Goal: Find specific page/section: Find specific page/section

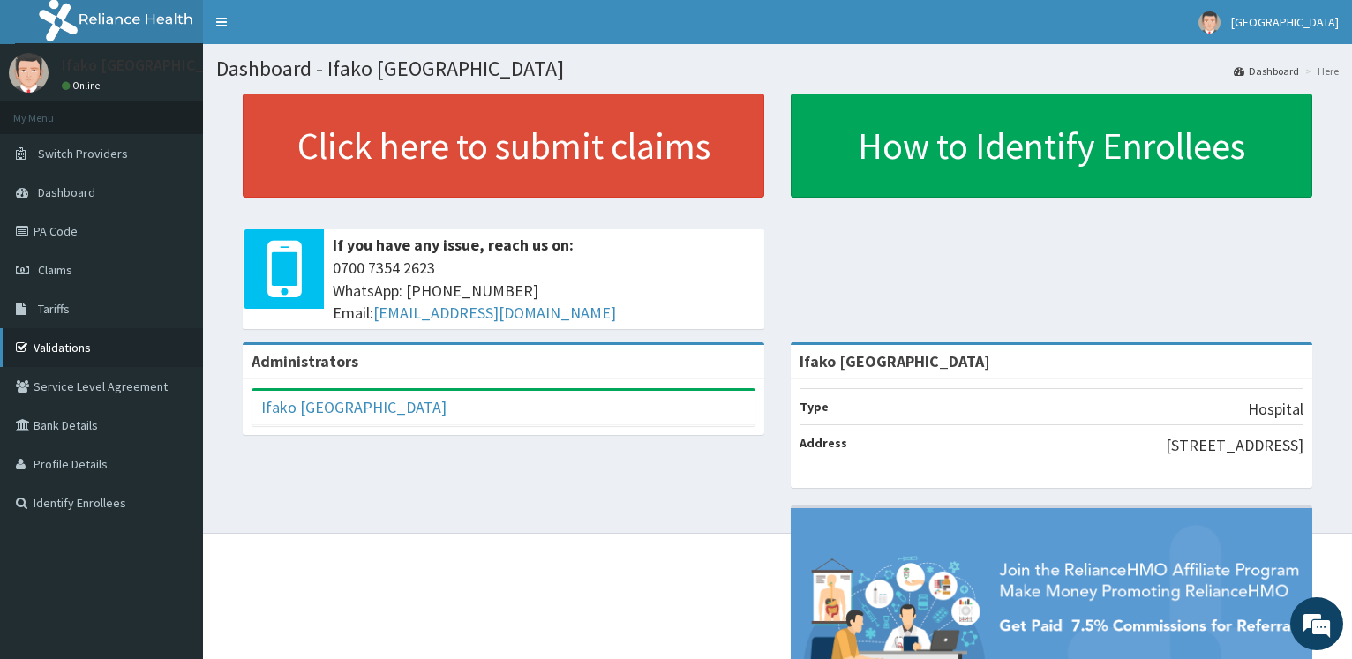
click at [64, 345] on link "Validations" at bounding box center [101, 347] width 203 height 39
click at [56, 304] on span "Tariffs" at bounding box center [54, 309] width 32 height 16
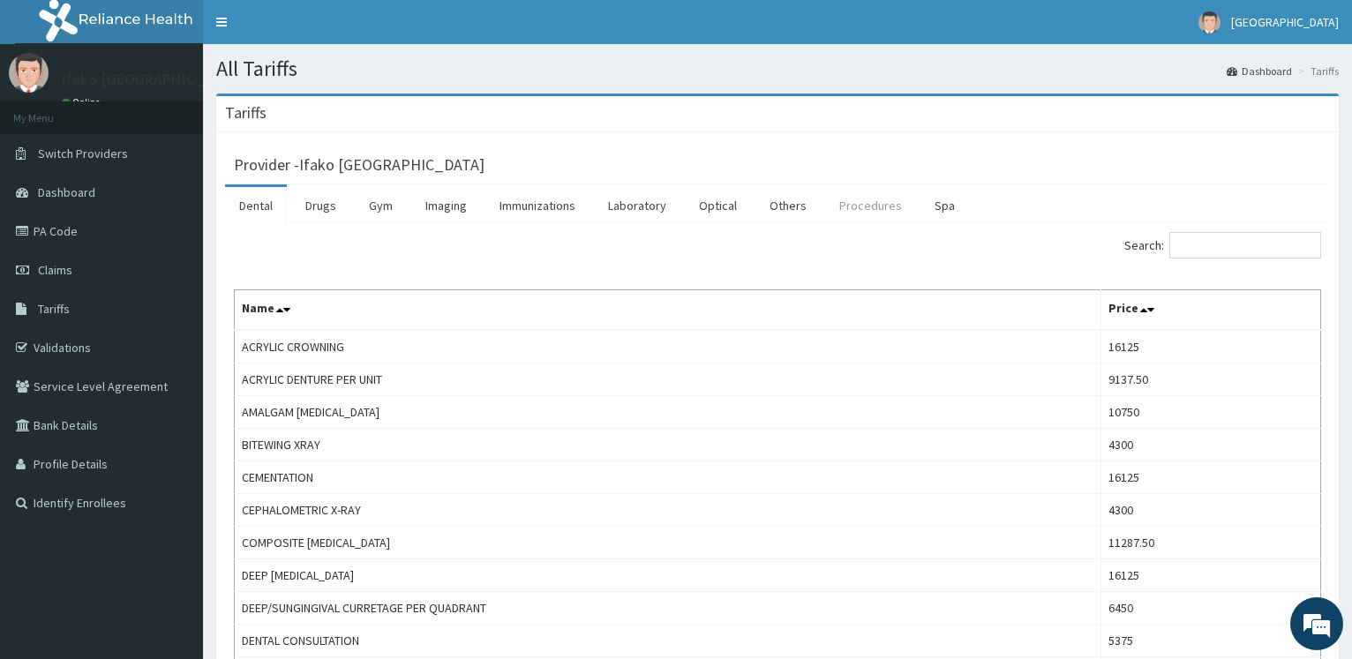
click at [867, 211] on link "Procedures" at bounding box center [870, 205] width 91 height 37
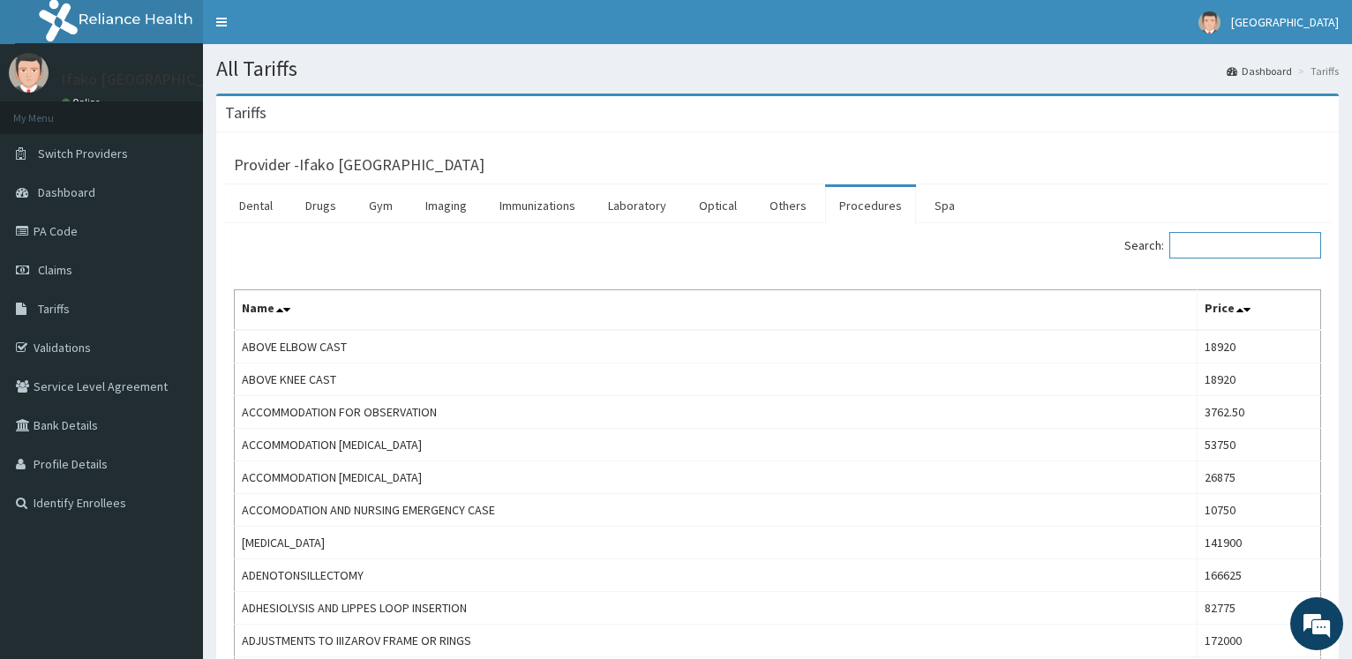
click at [1231, 252] on input "Search:" at bounding box center [1245, 245] width 152 height 26
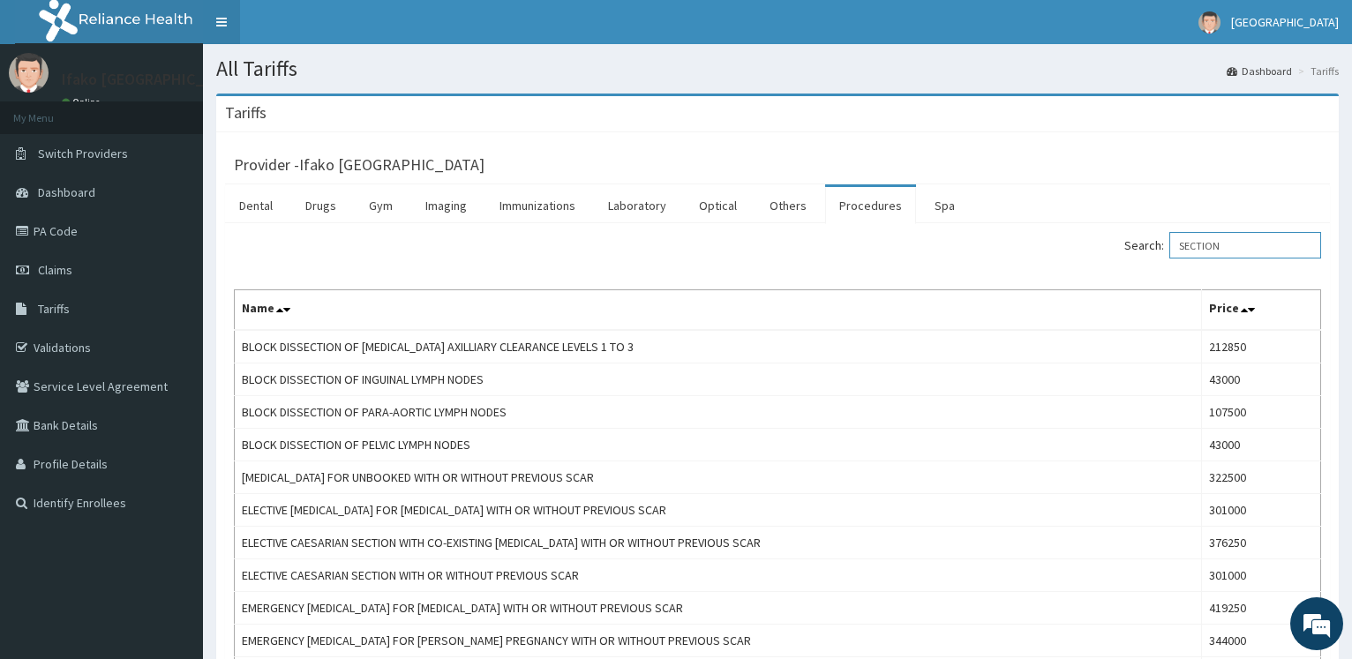
type input "SECTION"
click at [1292, 26] on span "Dalet Hospital" at bounding box center [1285, 22] width 108 height 16
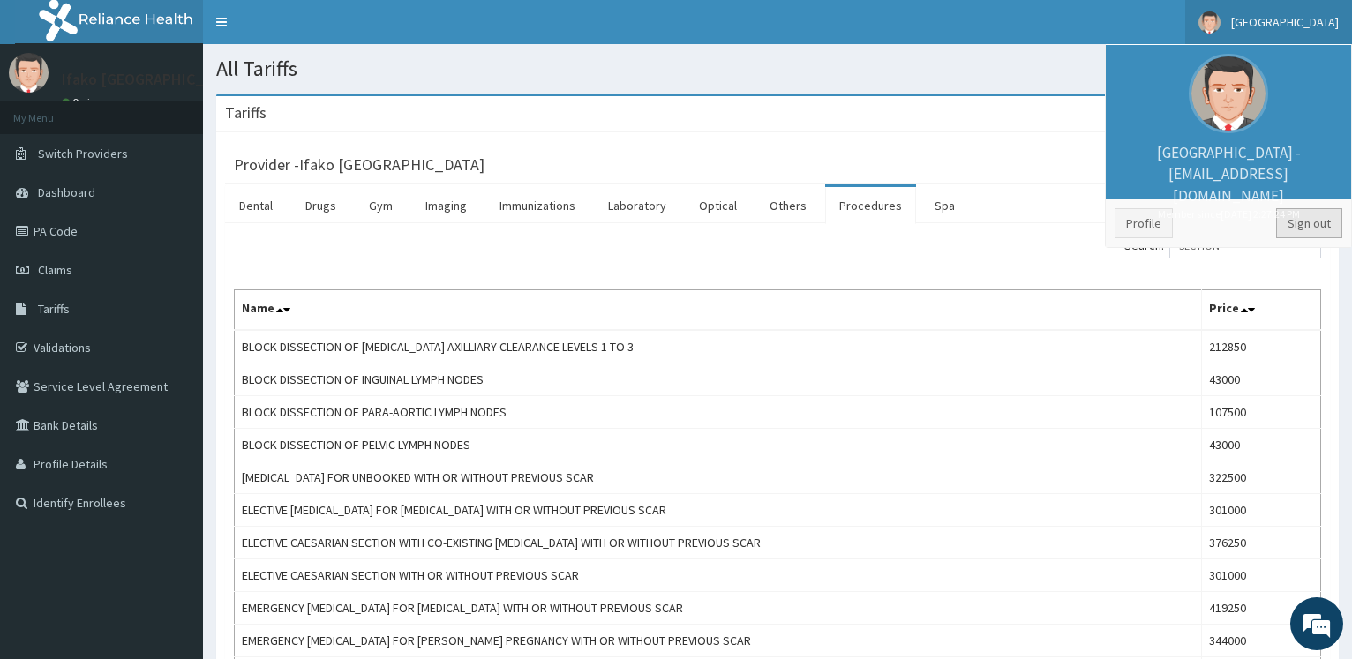
click at [1310, 223] on link "Sign out" at bounding box center [1309, 223] width 66 height 30
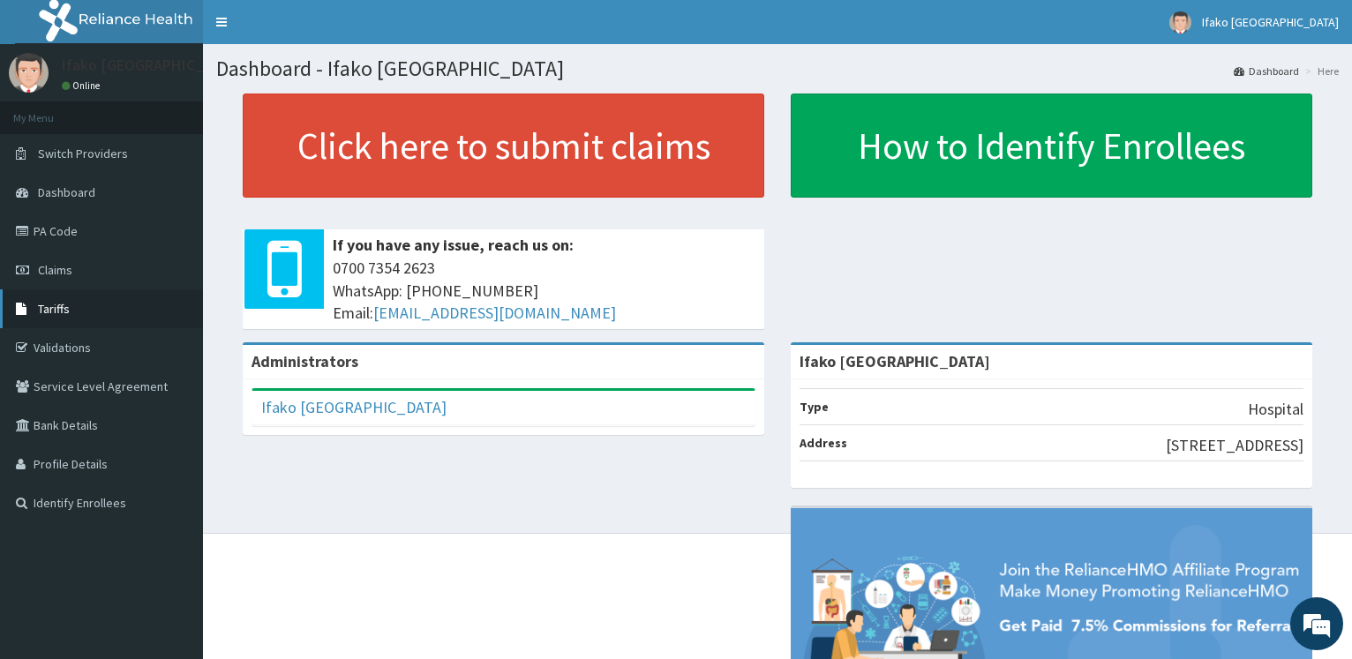
click at [54, 304] on span "Tariffs" at bounding box center [54, 309] width 32 height 16
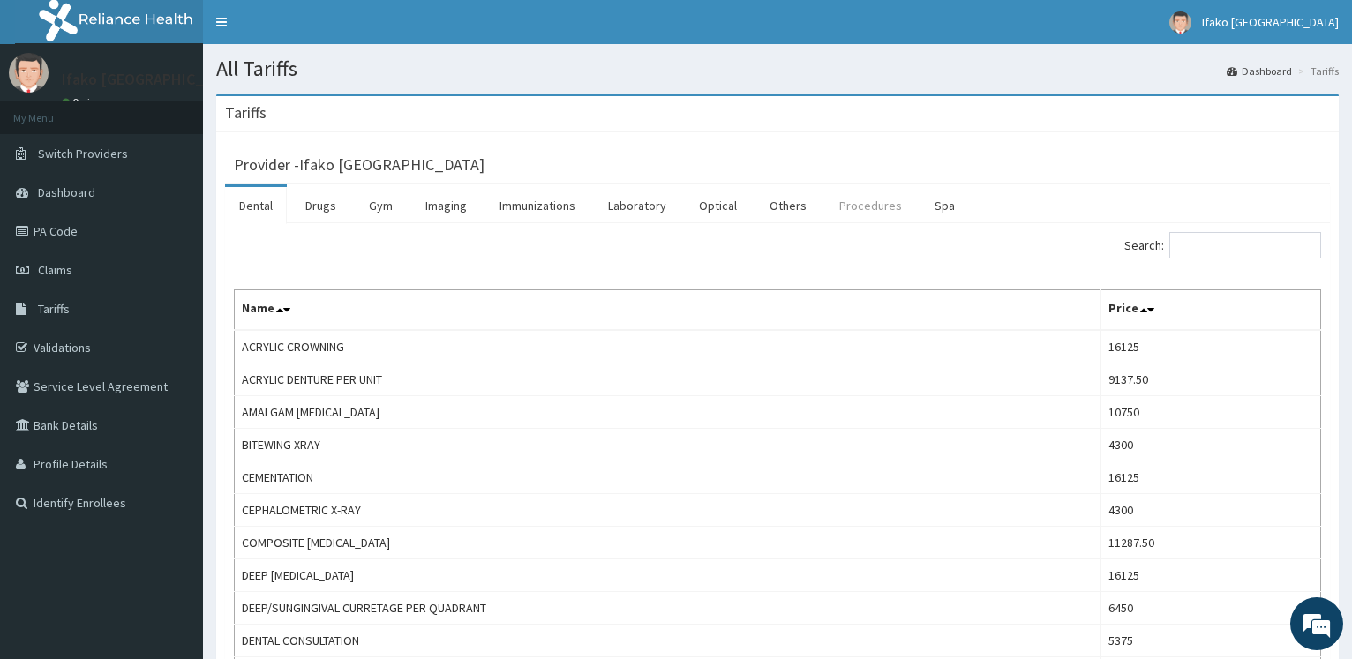
click at [854, 208] on link "Procedures" at bounding box center [870, 205] width 91 height 37
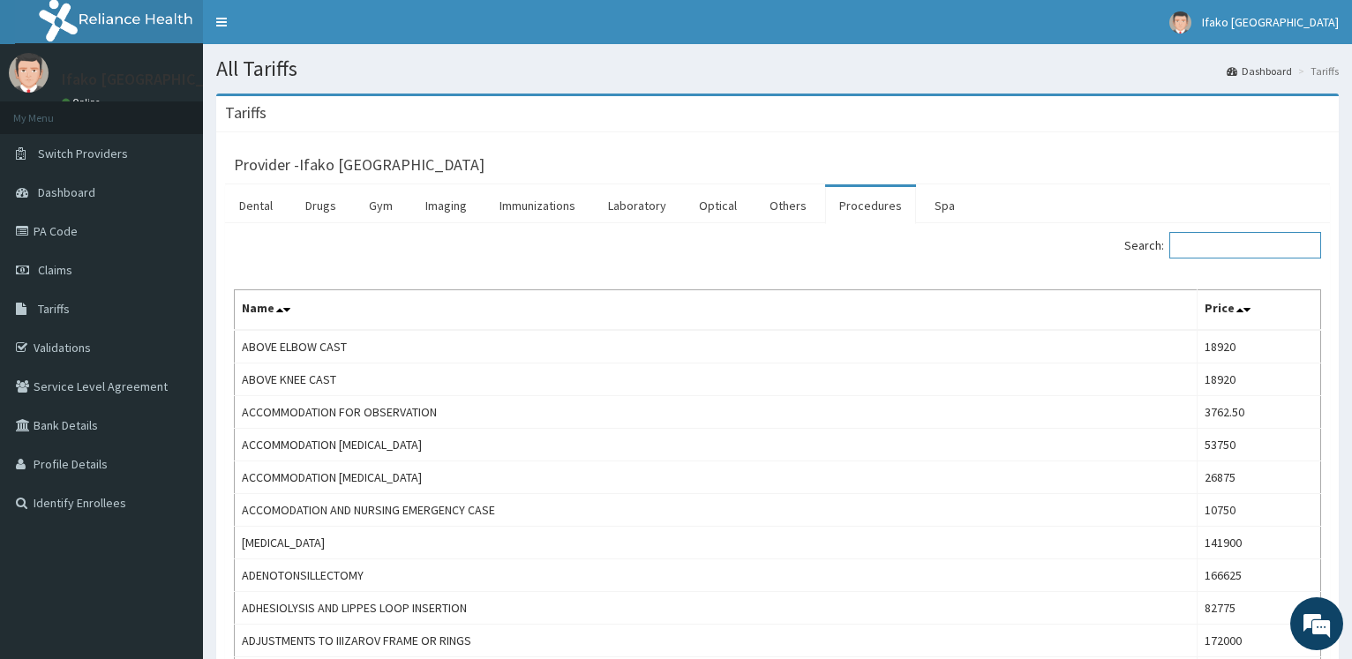
click at [1214, 259] on input "Search:" at bounding box center [1245, 245] width 152 height 26
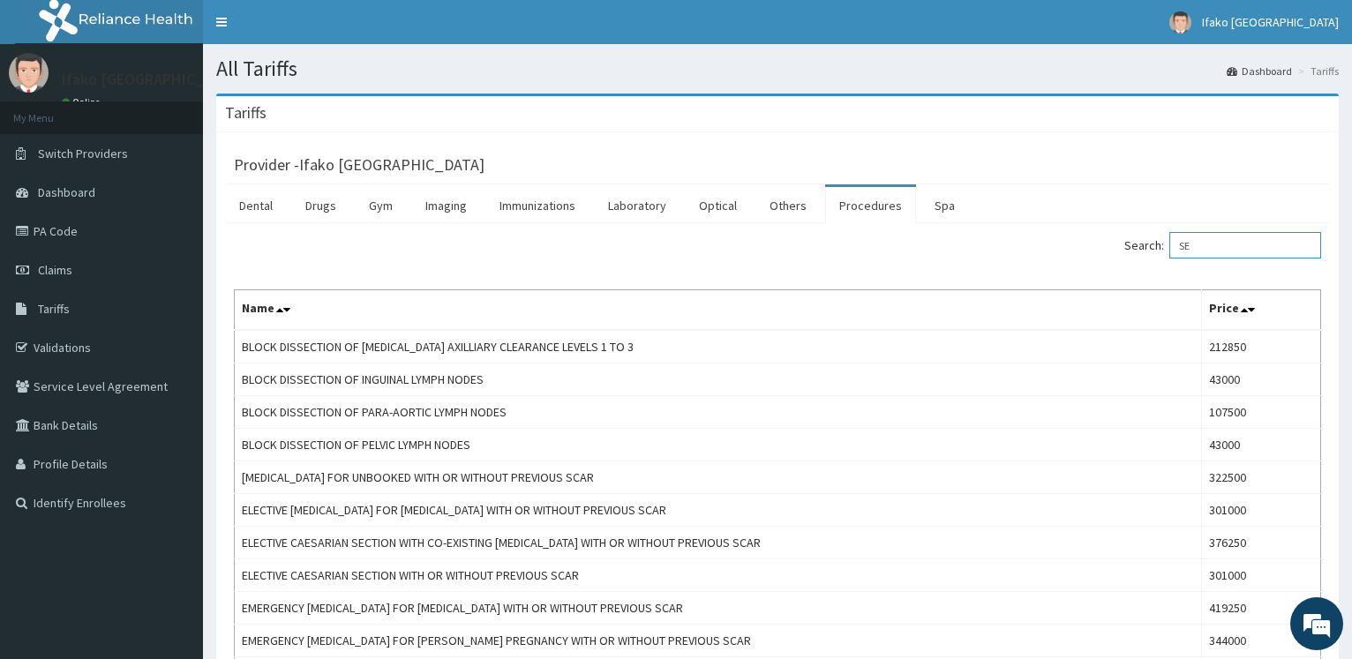
type input "S"
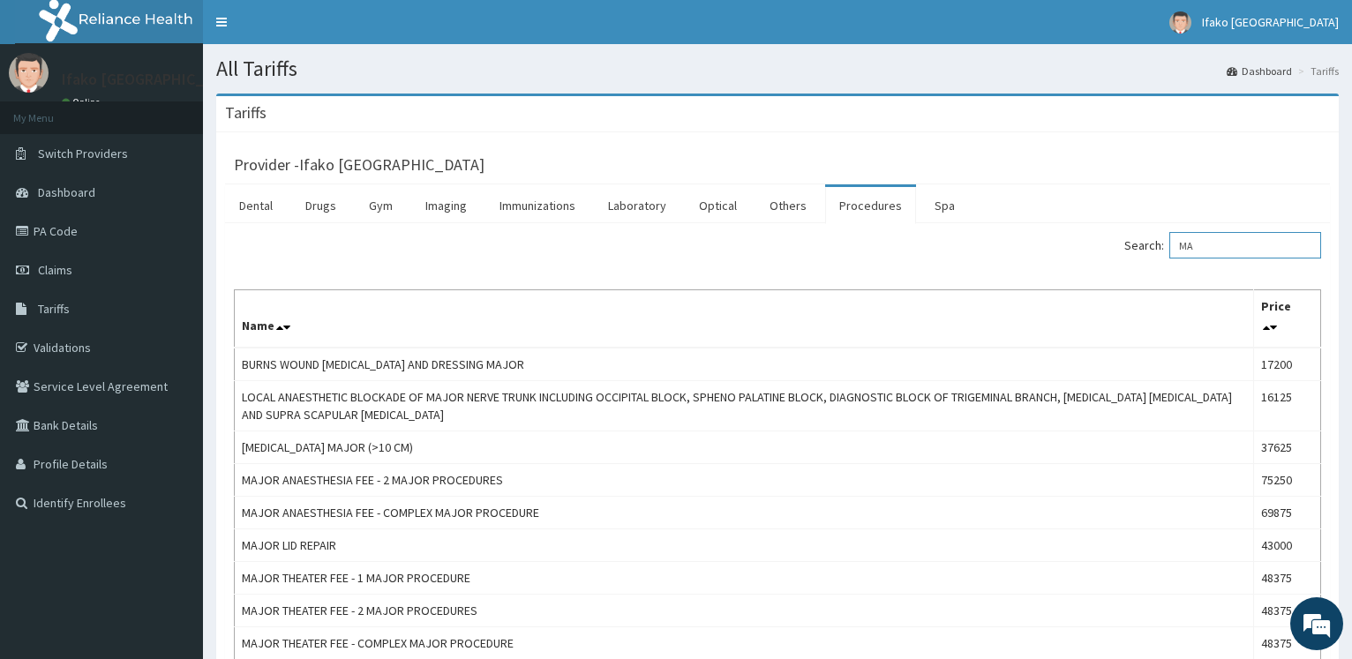
type input "M"
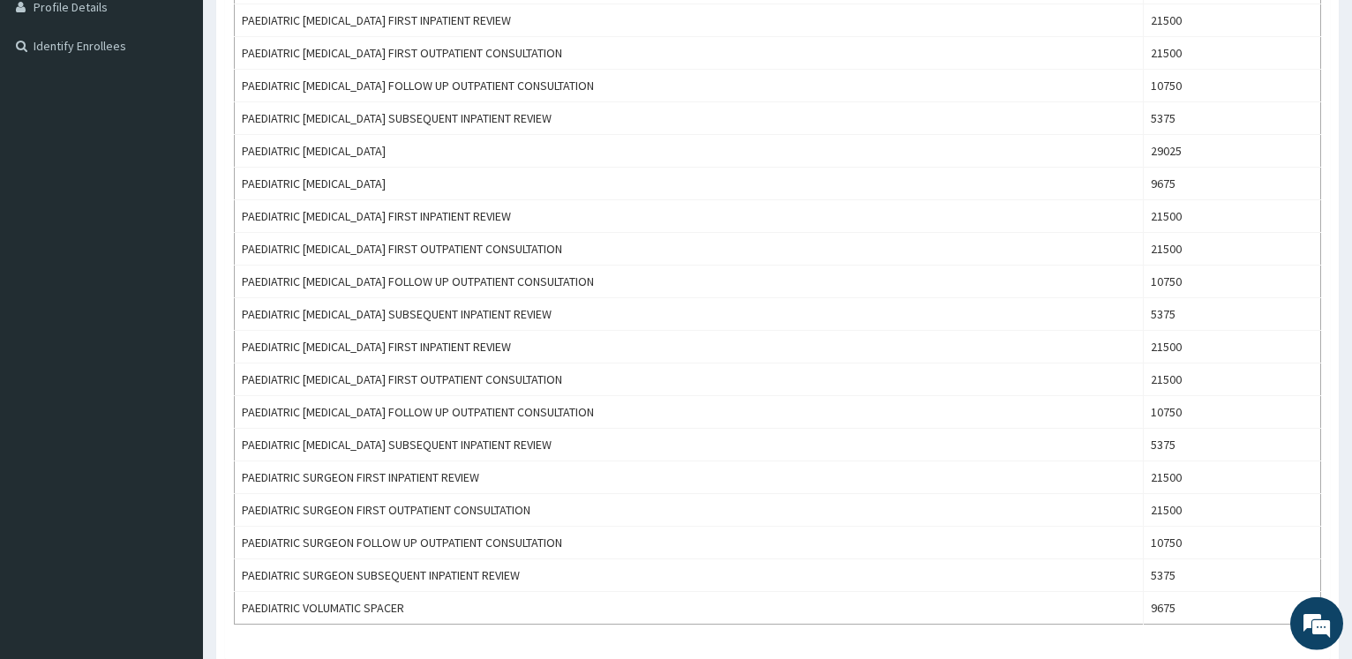
scroll to position [495, 0]
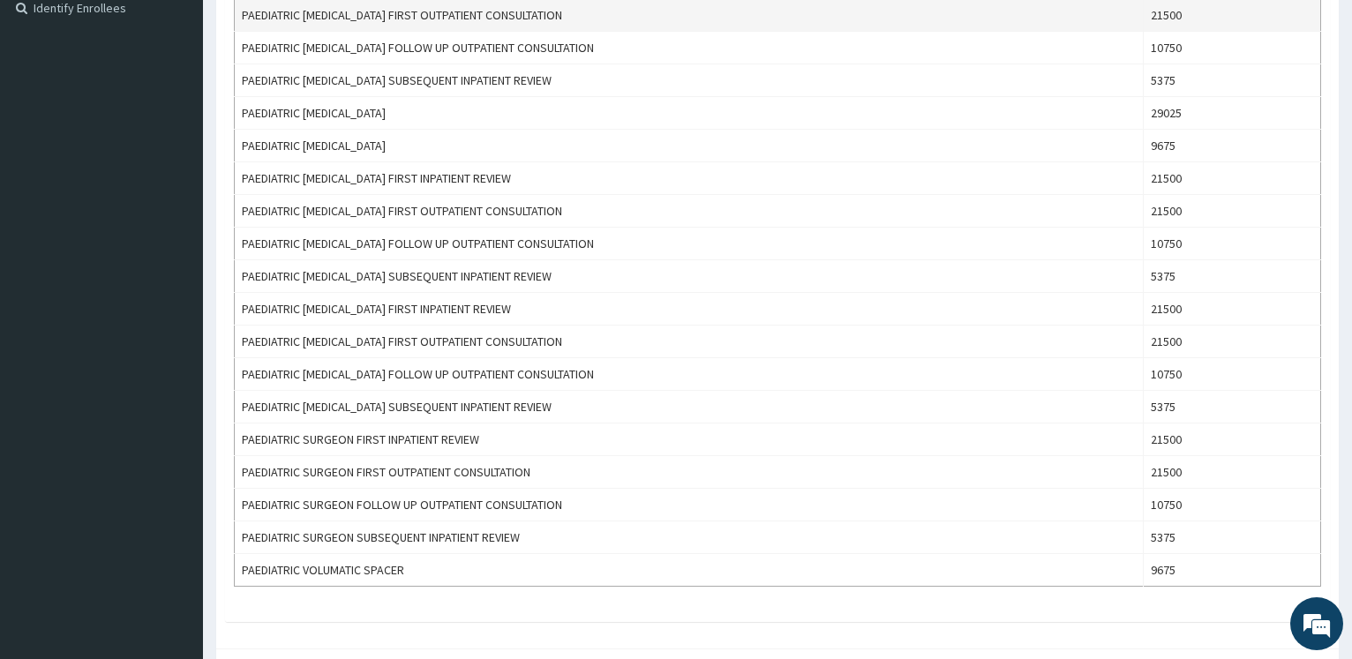
type input "PAED"
